Goal: Task Accomplishment & Management: Use online tool/utility

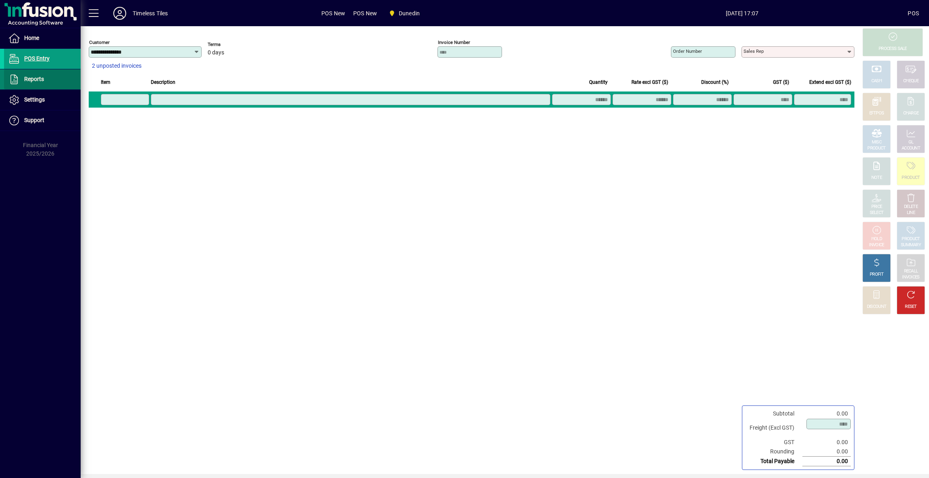
click at [60, 73] on span at bounding box center [42, 79] width 77 height 19
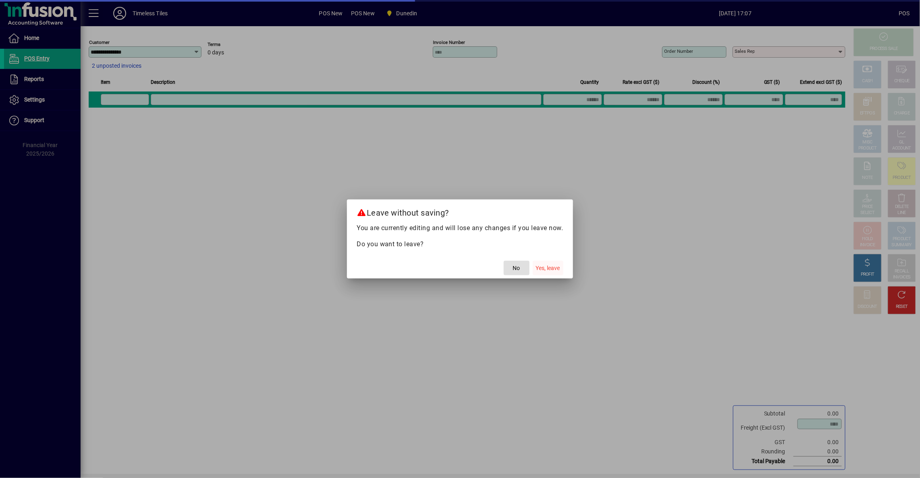
click at [548, 267] on span "Yes, leave" at bounding box center [548, 268] width 24 height 8
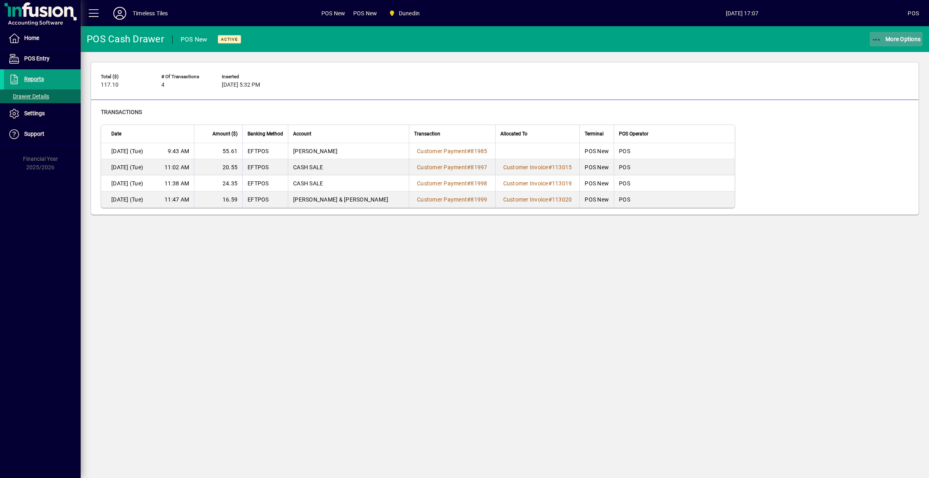
click at [896, 45] on span "button" at bounding box center [896, 38] width 53 height 19
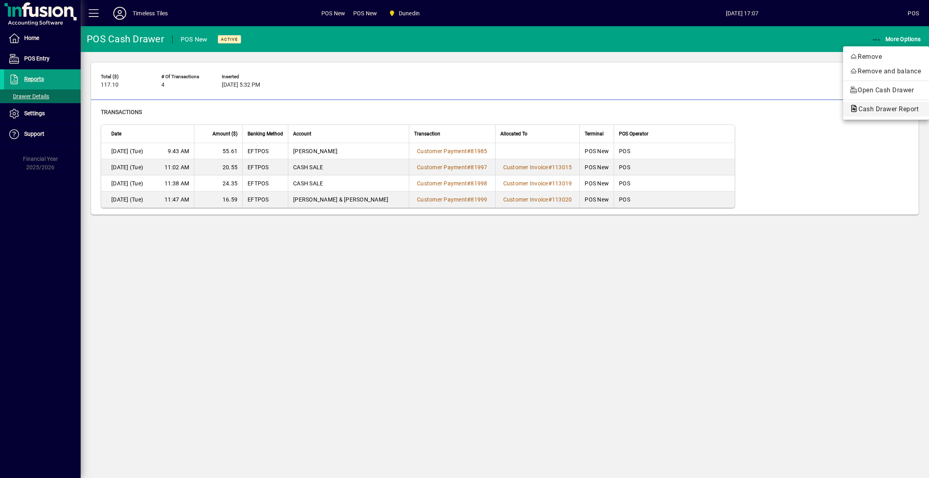
click at [888, 106] on span "Cash Drawer Report" at bounding box center [885, 109] width 73 height 8
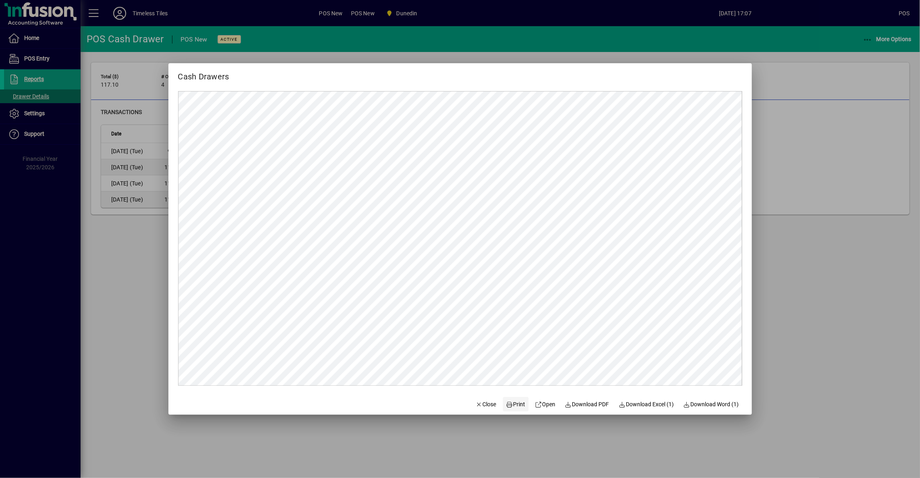
click at [513, 409] on span "Print" at bounding box center [515, 404] width 19 height 8
click at [477, 400] on span "Close" at bounding box center [486, 404] width 21 height 8
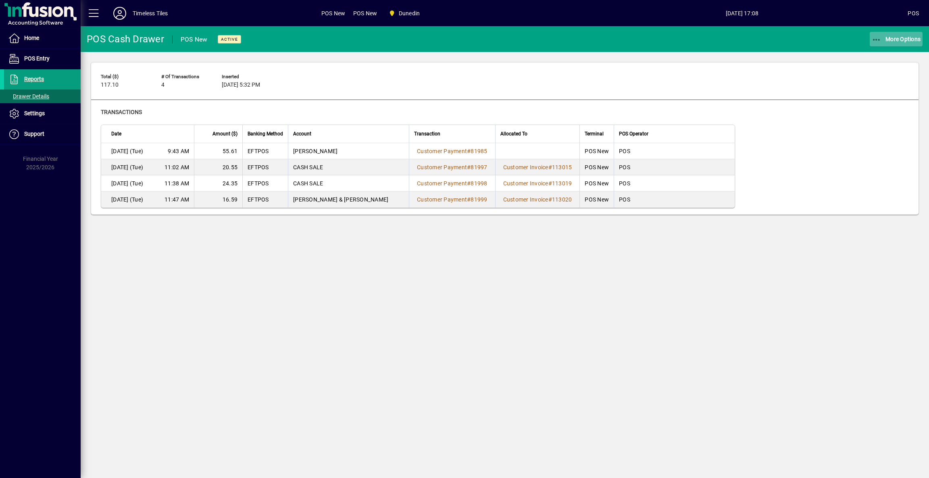
click at [905, 44] on span "button" at bounding box center [896, 38] width 53 height 19
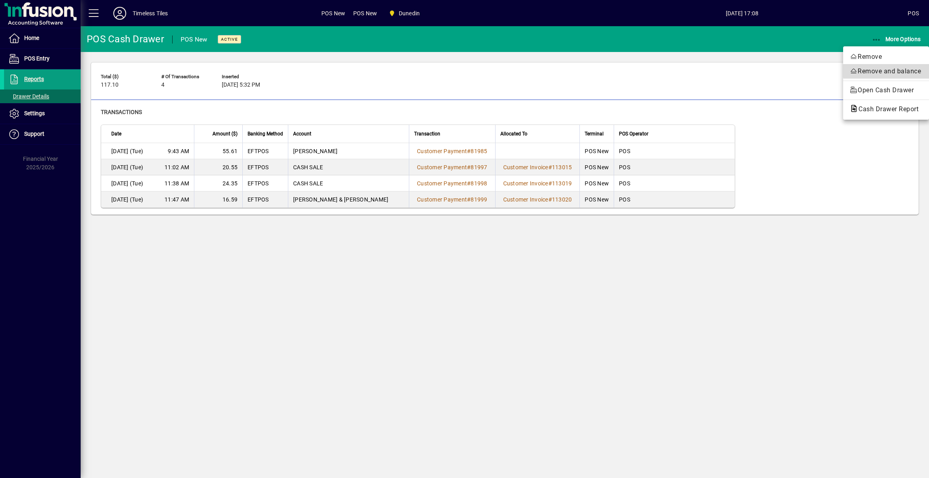
click at [900, 70] on span "Remove and balance" at bounding box center [885, 72] width 73 height 10
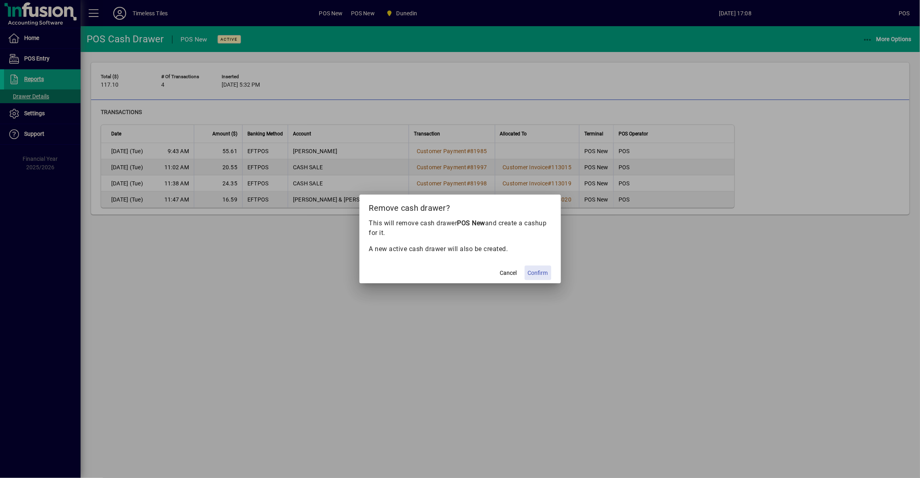
click at [537, 273] on span "Confirm" at bounding box center [538, 273] width 20 height 8
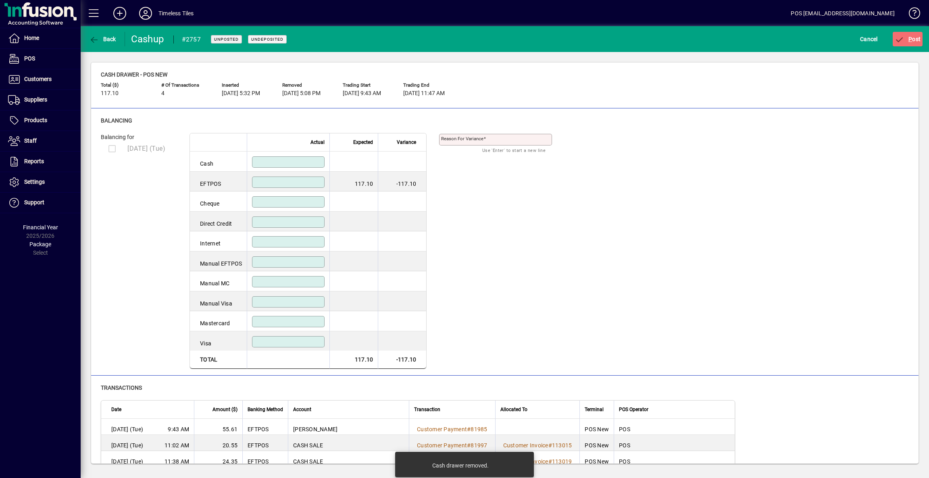
click at [293, 176] on td at bounding box center [288, 182] width 83 height 20
click at [300, 185] on input at bounding box center [289, 182] width 70 height 6
type input "******"
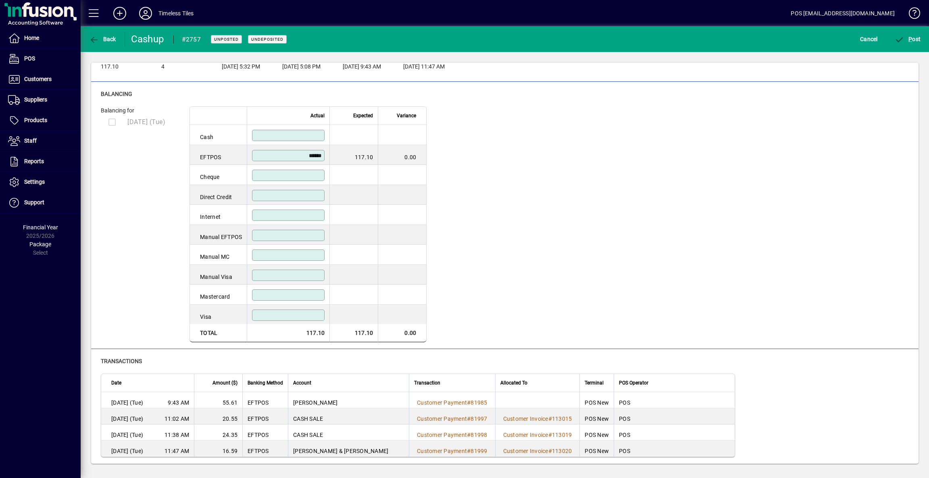
drag, startPoint x: 730, startPoint y: 163, endPoint x: 735, endPoint y: 160, distance: 6.3
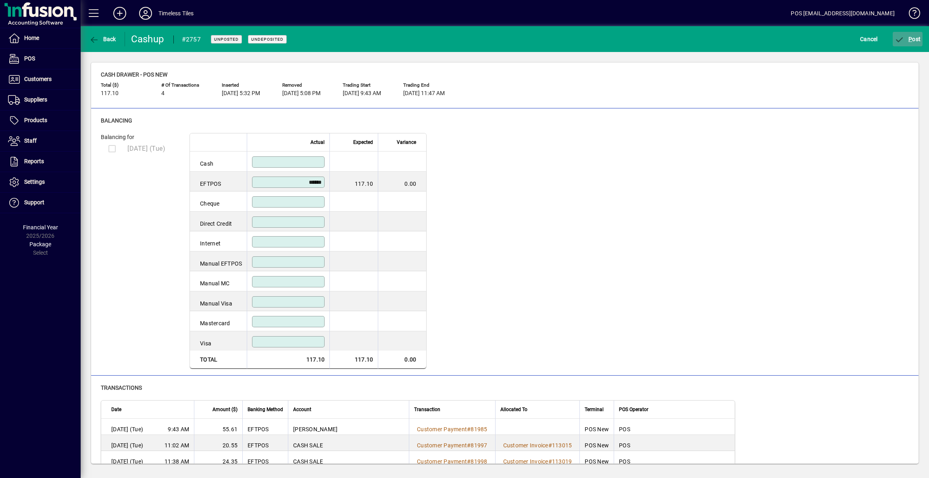
click at [911, 39] on span "P" at bounding box center [910, 39] width 4 height 6
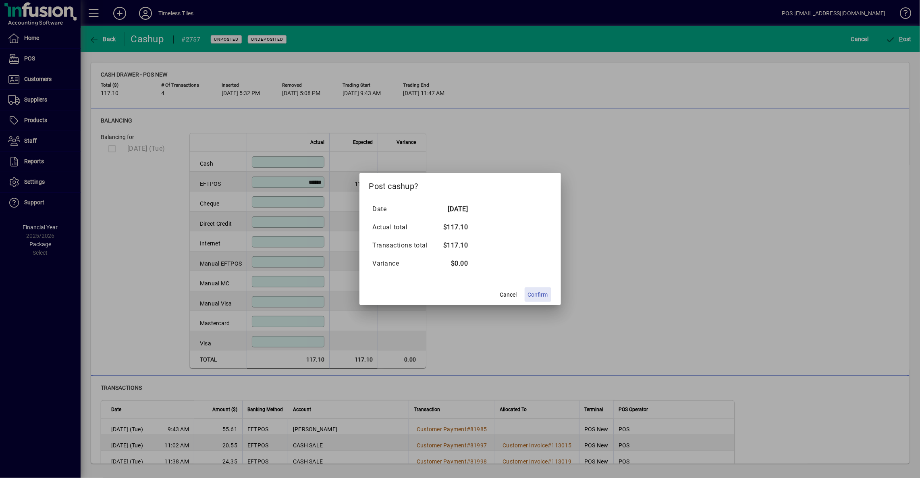
click at [533, 298] on span "Confirm" at bounding box center [538, 295] width 20 height 8
